Goal: Task Accomplishment & Management: Complete application form

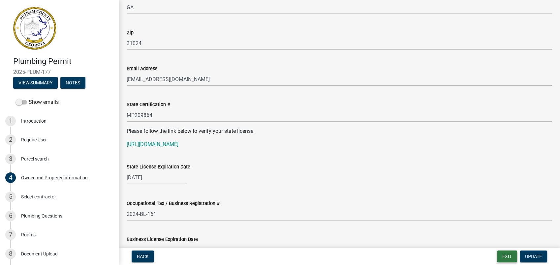
click at [506, 254] on button "Exit" at bounding box center [507, 257] width 20 height 12
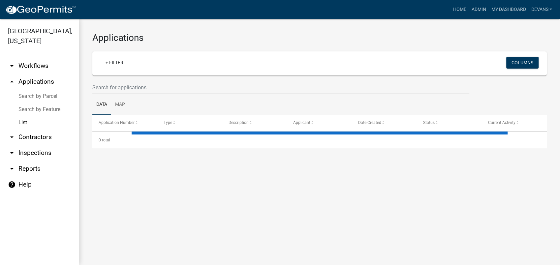
select select "1: 25"
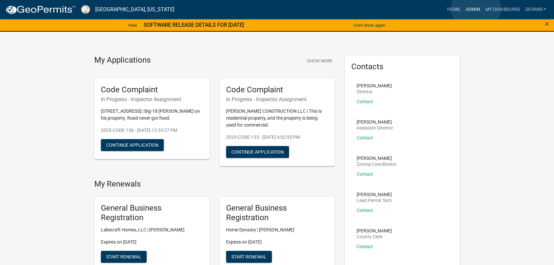
click at [476, 8] on link "Admin" at bounding box center [473, 9] width 20 height 13
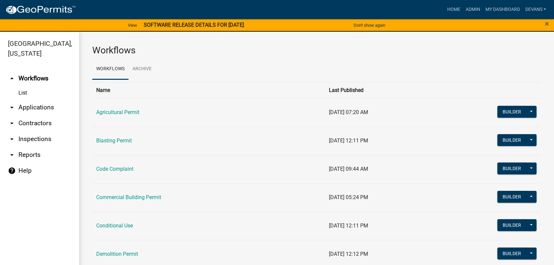
click at [15, 96] on link "List" at bounding box center [39, 92] width 79 height 13
click at [22, 90] on link "List" at bounding box center [39, 92] width 79 height 13
click at [27, 105] on link "arrow_drop_down Applications" at bounding box center [39, 108] width 79 height 16
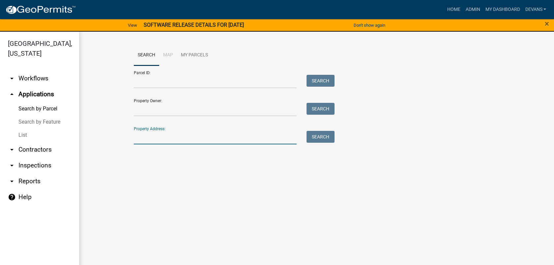
click at [141, 136] on input "Property Address:" at bounding box center [215, 138] width 163 height 14
click at [25, 137] on link "List" at bounding box center [39, 135] width 79 height 13
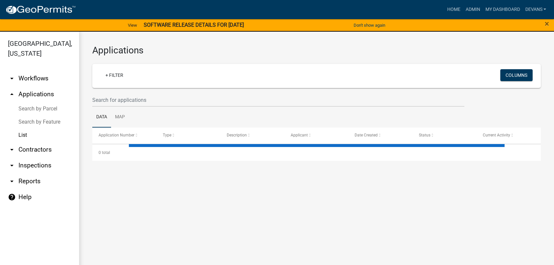
select select "1: 25"
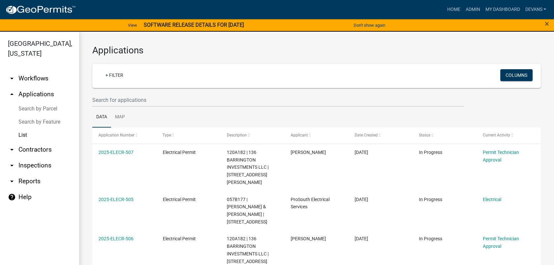
click at [132, 91] on wm-filter-builder "+ Filter Columns" at bounding box center [316, 85] width 449 height 43
click at [547, 22] on span "×" at bounding box center [547, 23] width 4 height 9
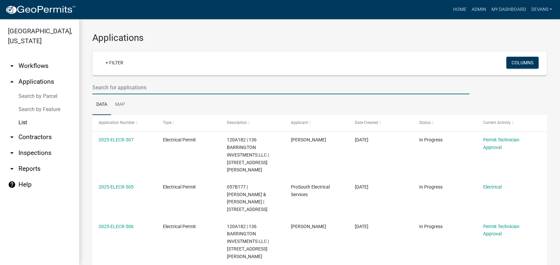
click at [94, 90] on input "text" at bounding box center [280, 88] width 377 height 14
type input "plum-177"
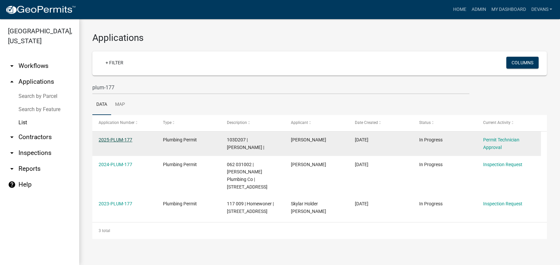
click at [113, 138] on link "2025-PLUM-177" at bounding box center [116, 139] width 34 height 5
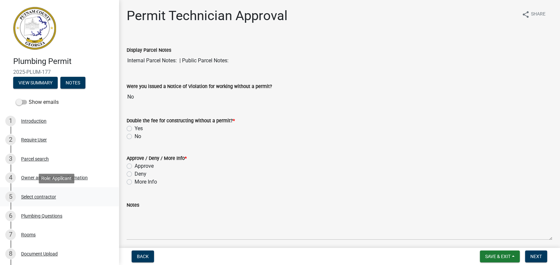
click at [40, 196] on div "Select contractor" at bounding box center [38, 196] width 35 height 5
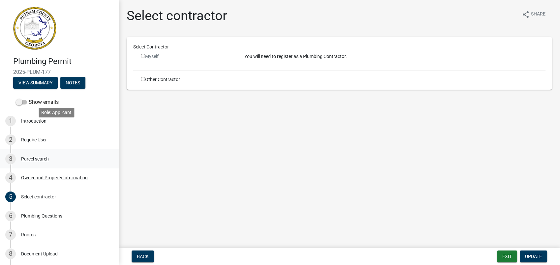
scroll to position [82, 0]
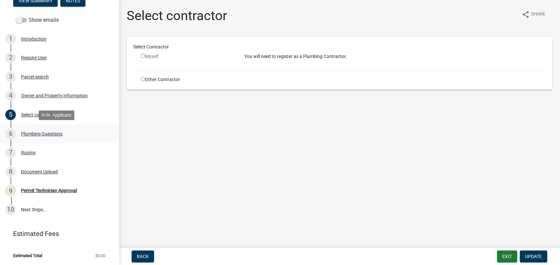
click at [38, 134] on div "Plumbing Questions" at bounding box center [41, 134] width 41 height 5
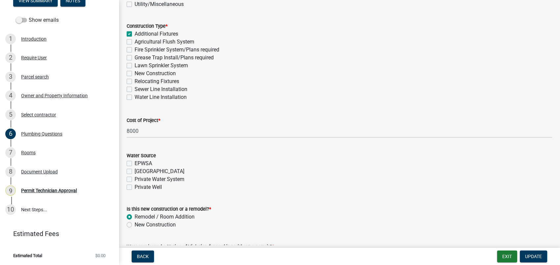
scroll to position [229, 0]
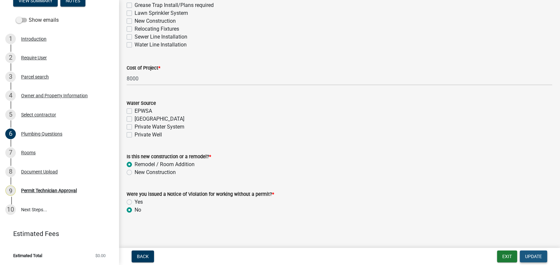
click at [535, 254] on span "Update" at bounding box center [533, 256] width 17 height 5
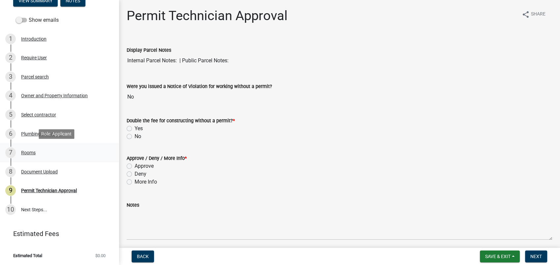
click at [27, 151] on div "Rooms" at bounding box center [28, 152] width 15 height 5
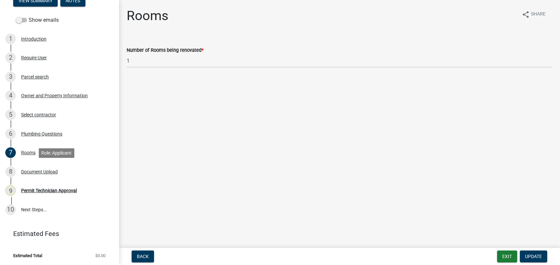
click at [41, 167] on div "8 Document Upload" at bounding box center [56, 171] width 103 height 11
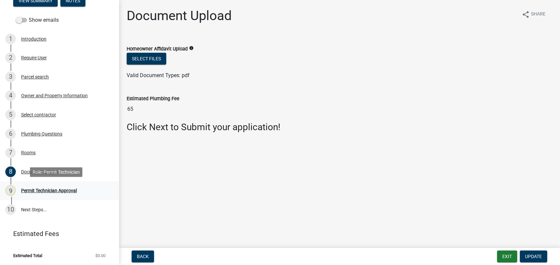
click at [36, 192] on div "Permit Technician Approval" at bounding box center [49, 190] width 56 height 5
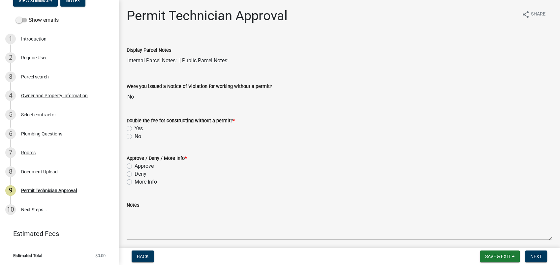
click at [134, 136] on label "No" at bounding box center [137, 137] width 7 height 8
click at [134, 136] on input "No" at bounding box center [136, 135] width 4 height 4
radio input "true"
click at [134, 164] on label "Approve" at bounding box center [143, 166] width 19 height 8
click at [134, 164] on input "Approve" at bounding box center [136, 164] width 4 height 4
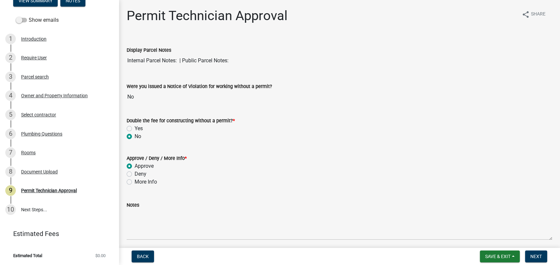
radio input "true"
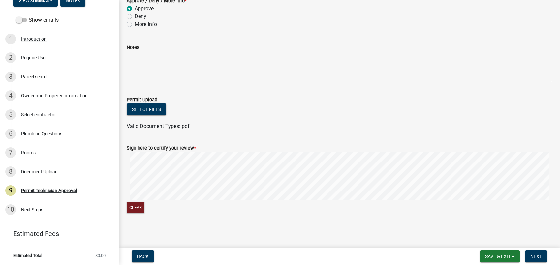
scroll to position [158, 0]
click at [400, 207] on div "Clear" at bounding box center [339, 183] width 425 height 62
click at [534, 255] on span "Next" at bounding box center [536, 256] width 12 height 5
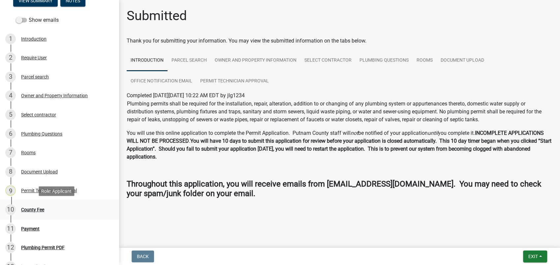
click at [31, 207] on div "County Fee" at bounding box center [32, 209] width 23 height 5
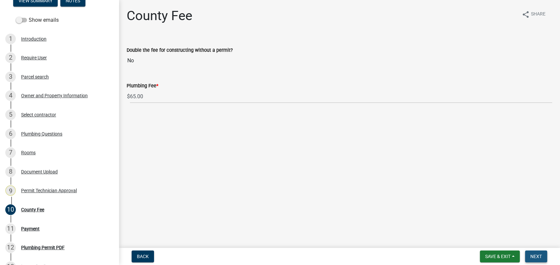
click at [533, 255] on span "Next" at bounding box center [536, 256] width 12 height 5
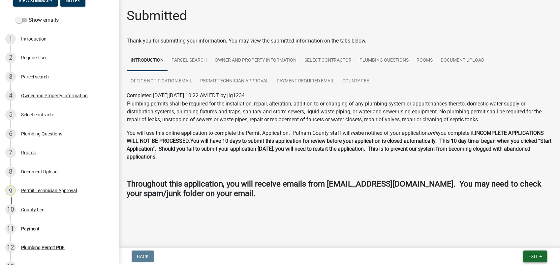
click at [523, 253] on button "Exit" at bounding box center [535, 257] width 24 height 12
click at [518, 235] on button "Save & Exit" at bounding box center [520, 239] width 53 height 16
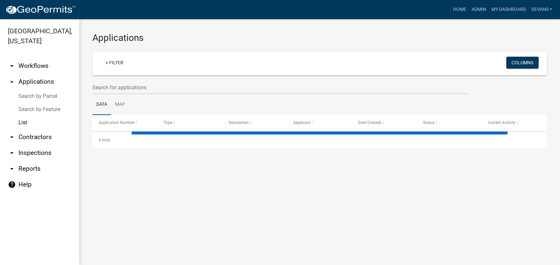
select select "1: 25"
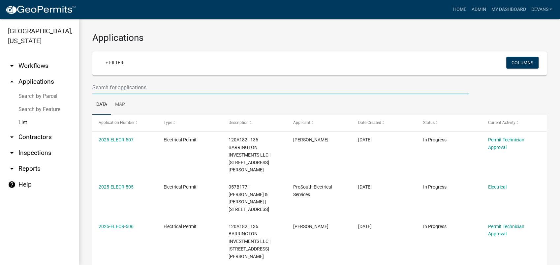
click at [105, 90] on input "text" at bounding box center [280, 88] width 377 height 14
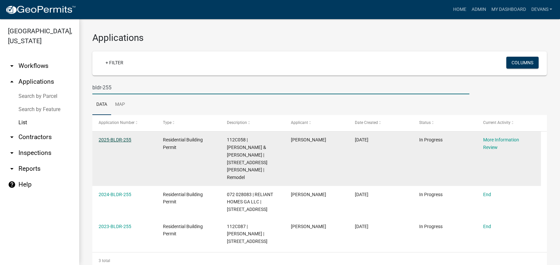
type input "bldr-255"
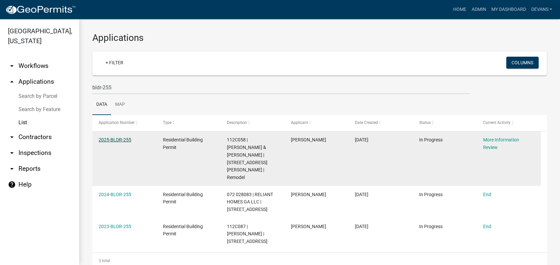
click at [111, 138] on link "2025-BLDR-255" at bounding box center [115, 139] width 33 height 5
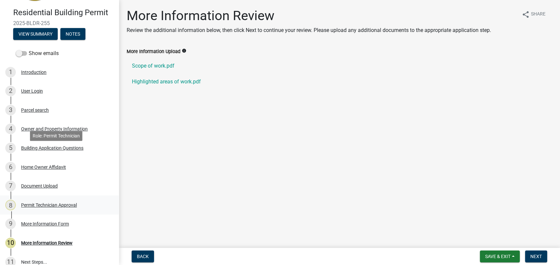
scroll to position [101, 0]
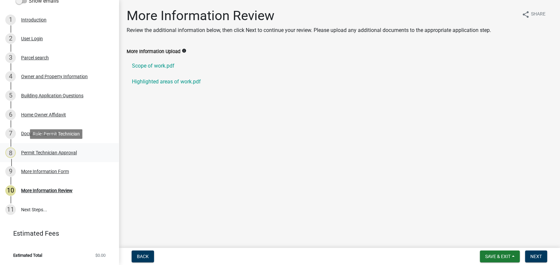
click at [31, 149] on div "8 Permit Technician Approval" at bounding box center [56, 152] width 103 height 11
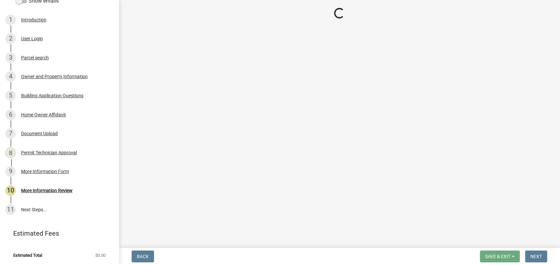
select select "78bfdc44-73ff-456e-a557-d4c99b9c08be"
select select "83394b22-4a11-496c-8e5c-75ade2e72faf"
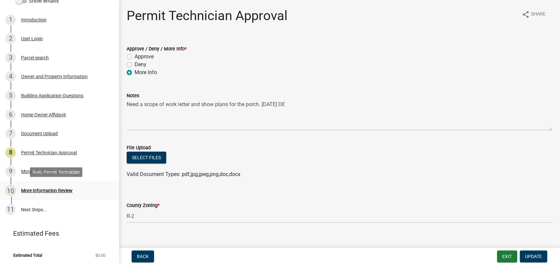
click at [44, 189] on div "More Information Review" at bounding box center [46, 190] width 51 height 5
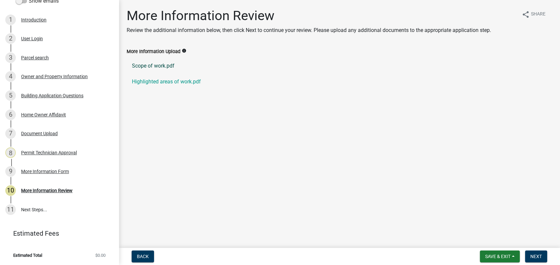
click at [143, 63] on link "Scope of work.pdf" at bounding box center [339, 66] width 425 height 16
click at [47, 150] on div "Permit Technician Approval" at bounding box center [49, 152] width 56 height 5
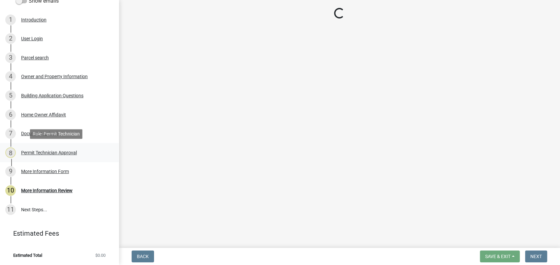
select select "78bfdc44-73ff-456e-a557-d4c99b9c08be"
select select "83394b22-4a11-496c-8e5c-75ade2e72faf"
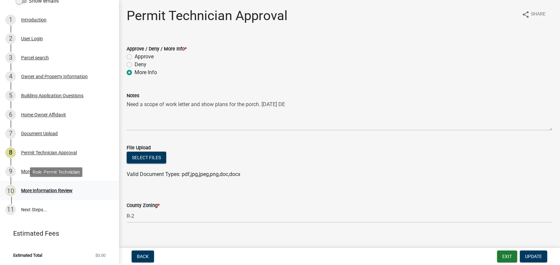
click at [42, 189] on div "More Information Review" at bounding box center [46, 190] width 51 height 5
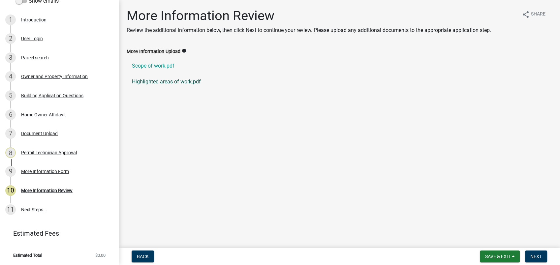
click at [156, 79] on link "Highlighted areas of work.pdf" at bounding box center [339, 82] width 425 height 16
click at [50, 134] on div "Document Upload" at bounding box center [39, 133] width 37 height 5
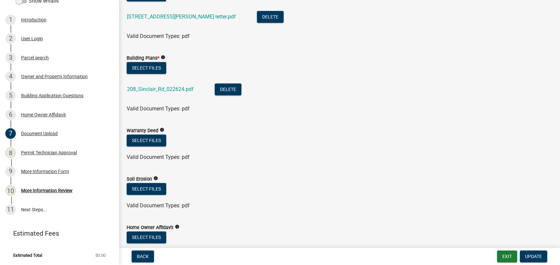
scroll to position [146, 0]
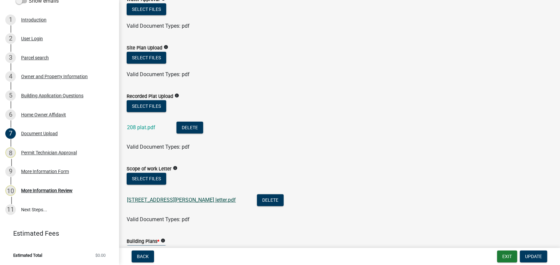
click at [139, 200] on link "[STREET_ADDRESS][PERSON_NAME] letter.pdf" at bounding box center [181, 200] width 109 height 6
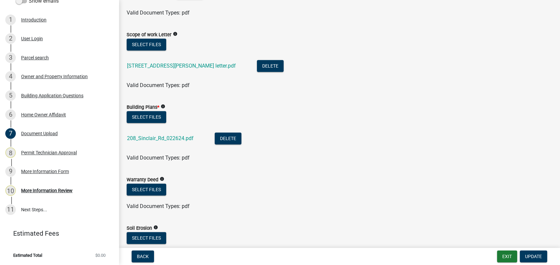
scroll to position [293, 0]
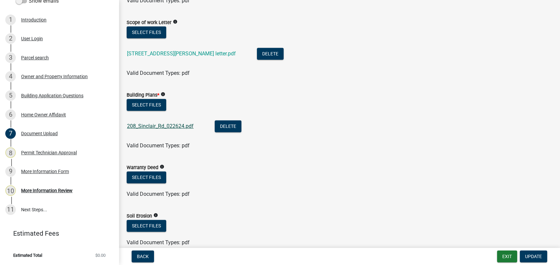
click at [158, 127] on link "208_Sinclair_Rd_022624.pdf" at bounding box center [160, 126] width 67 height 6
click at [153, 102] on button "Select files" at bounding box center [147, 105] width 40 height 12
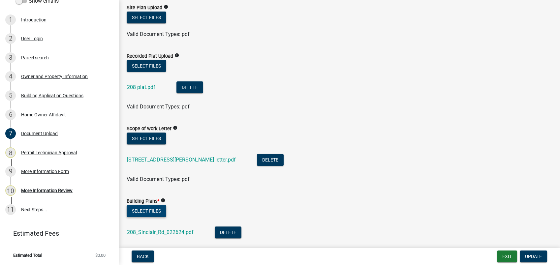
scroll to position [183, 0]
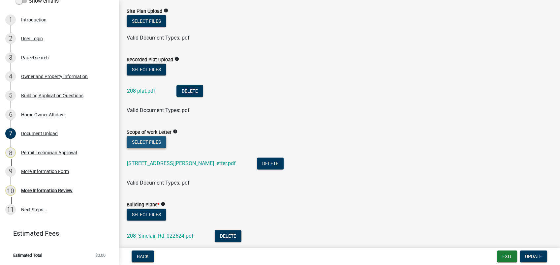
click at [143, 140] on button "Select files" at bounding box center [147, 142] width 40 height 12
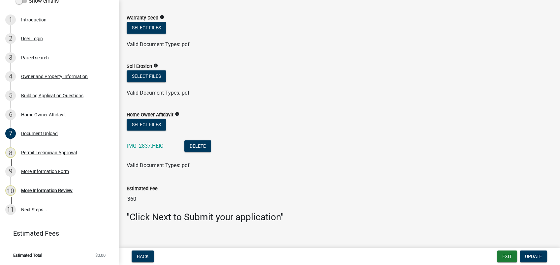
scroll to position [498, 0]
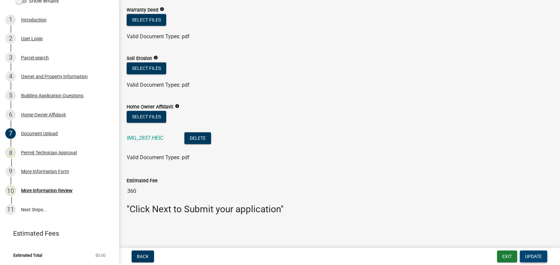
click at [527, 256] on span "Update" at bounding box center [533, 256] width 17 height 5
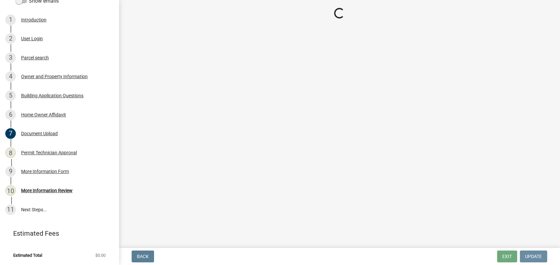
scroll to position [0, 0]
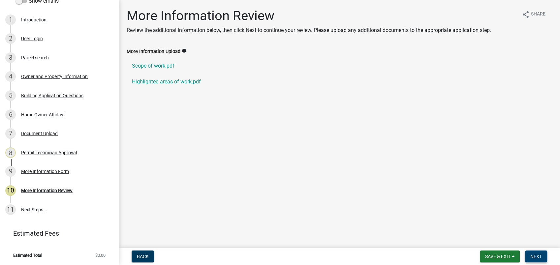
click at [534, 254] on span "Next" at bounding box center [536, 256] width 12 height 5
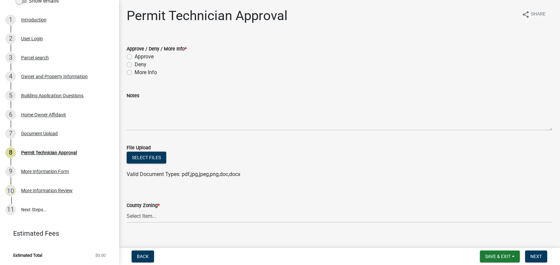
click at [134, 55] on label "Approve" at bounding box center [143, 57] width 19 height 8
click at [134, 55] on input "Approve" at bounding box center [136, 55] width 4 height 4
radio input "true"
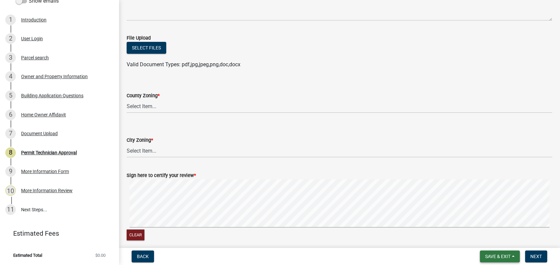
click at [501, 256] on span "Save & Exit" at bounding box center [497, 256] width 25 height 5
click at [493, 225] on button "Save" at bounding box center [493, 224] width 53 height 16
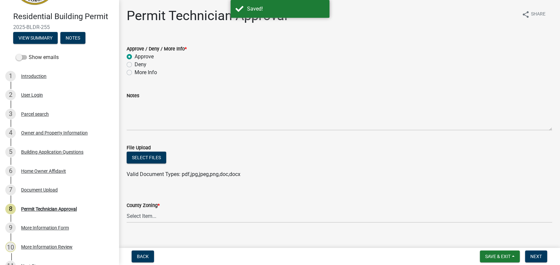
scroll to position [101, 0]
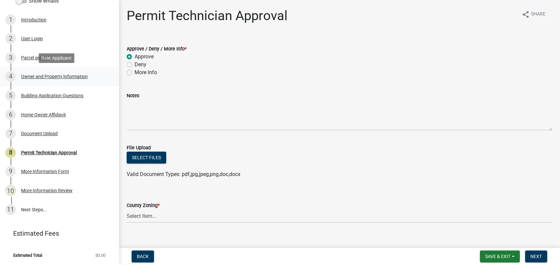
click at [59, 75] on div "Owner and Property Information" at bounding box center [54, 76] width 67 height 5
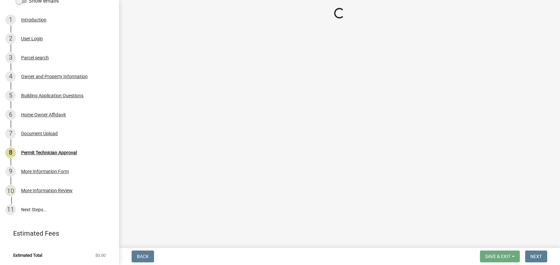
select select "78bfdc44-73ff-456e-a557-d4c99b9c08be"
select select "83394b22-4a11-496c-8e5c-75ade2e72faf"
select select "295c155f-de53-4b68-9fdd-08c8883e9b6f"
select select "7e5ee852-7dad-4002-9c8c-99bf8b4202a5"
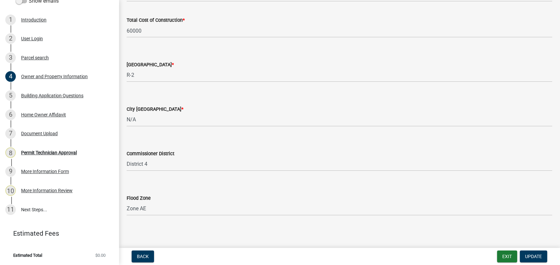
scroll to position [1114, 0]
click at [52, 151] on div "Permit Technician Approval" at bounding box center [49, 152] width 56 height 5
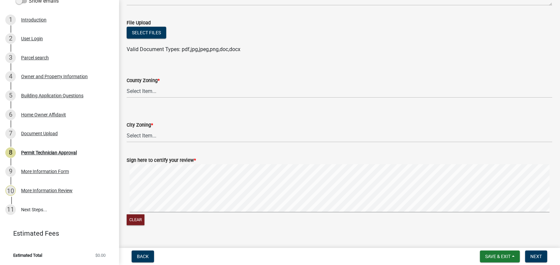
scroll to position [137, 0]
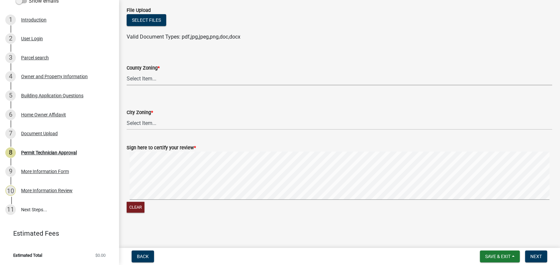
click at [140, 79] on select "Select Item... AG-1 R-1R R-1 R-2 MHP RM-1 RM-3 C-1 C-2 I-M PUD N/A" at bounding box center [339, 79] width 425 height 14
click at [127, 72] on select "Select Item... AG-1 R-1R R-1 R-2 MHP RM-1 RM-3 C-1 C-2 I-M PUD N/A" at bounding box center [339, 79] width 425 height 14
select select "78bfdc44-73ff-456e-a557-d4c99b9c08be"
click at [136, 124] on select "Select Item... A-1 A-2 R-1 R-2 R-3 R-4 MHP C-1 C-2 I-1 I-2 DB FH H-P N/A" at bounding box center [339, 123] width 425 height 14
click at [127, 116] on select "Select Item... A-1 A-2 R-1 R-2 R-3 R-4 MHP C-1 C-2 I-1 I-2 DB FH H-P N/A" at bounding box center [339, 123] width 425 height 14
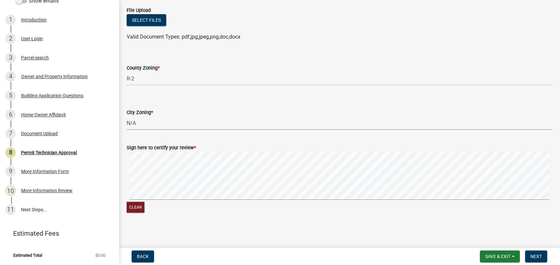
select select "83394b22-4a11-496c-8e5c-75ade2e72faf"
click at [388, 201] on div "Clear" at bounding box center [339, 183] width 425 height 62
click at [536, 257] on span "Next" at bounding box center [536, 256] width 12 height 5
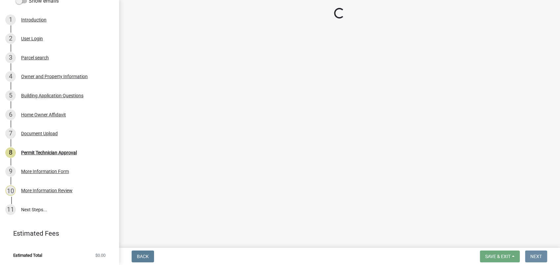
scroll to position [0, 0]
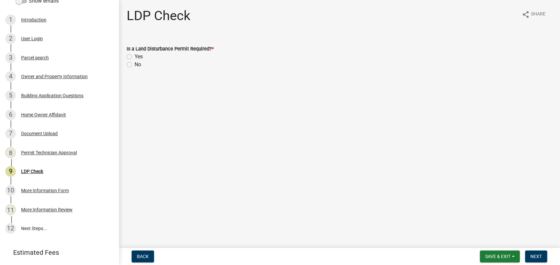
click at [132, 61] on div "No" at bounding box center [339, 65] width 425 height 8
click at [134, 64] on label "No" at bounding box center [137, 65] width 7 height 8
click at [134, 64] on input "No" at bounding box center [136, 63] width 4 height 4
radio input "true"
click at [543, 255] on button "Next" at bounding box center [536, 257] width 22 height 12
